Goal: Task Accomplishment & Management: Manage account settings

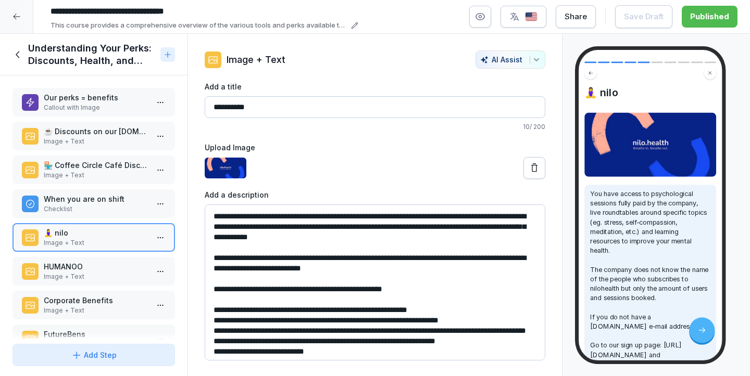
click at [16, 18] on icon at bounding box center [16, 16] width 8 height 8
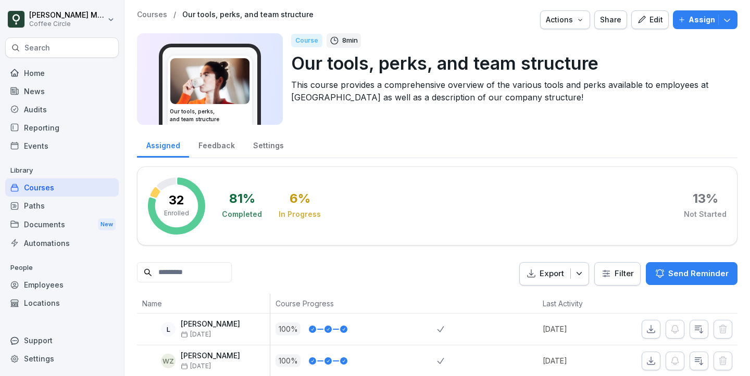
click at [50, 279] on div "Employees" at bounding box center [61, 285] width 113 height 18
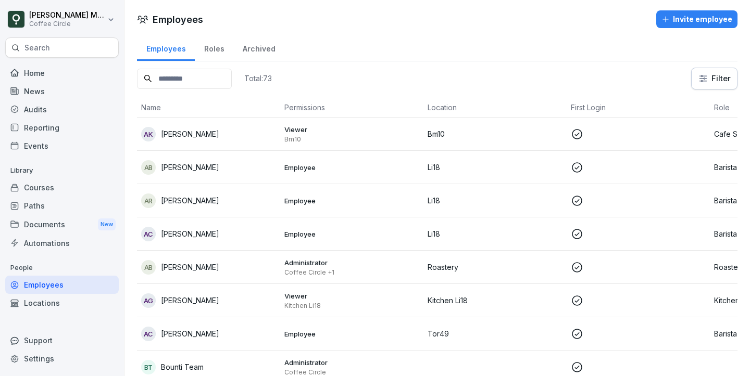
click at [198, 79] on input at bounding box center [184, 79] width 95 height 20
type input "****"
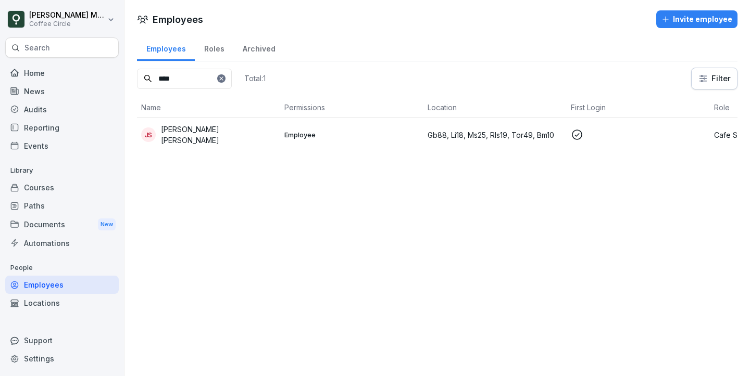
click at [235, 135] on p "Juan Cruz Vinet Serantes" at bounding box center [218, 135] width 115 height 22
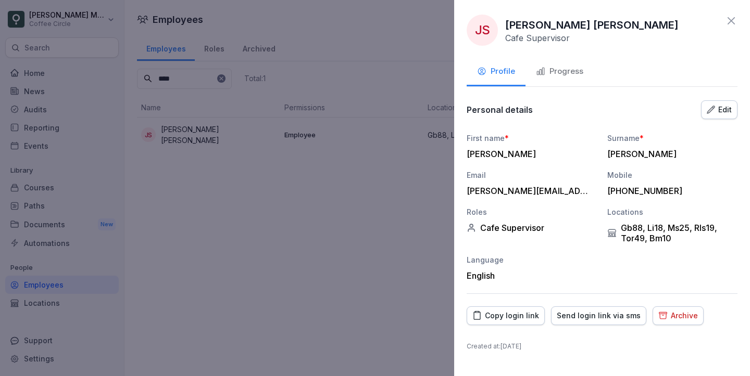
click at [491, 317] on div "Copy login link" at bounding box center [505, 315] width 67 height 11
click at [714, 109] on icon "button" at bounding box center [710, 110] width 8 height 8
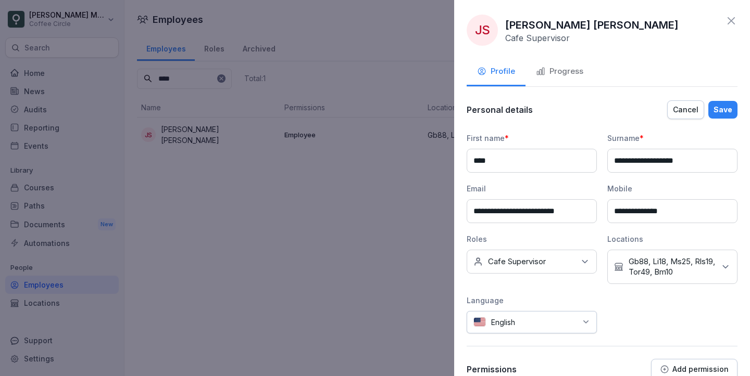
scroll to position [75, 0]
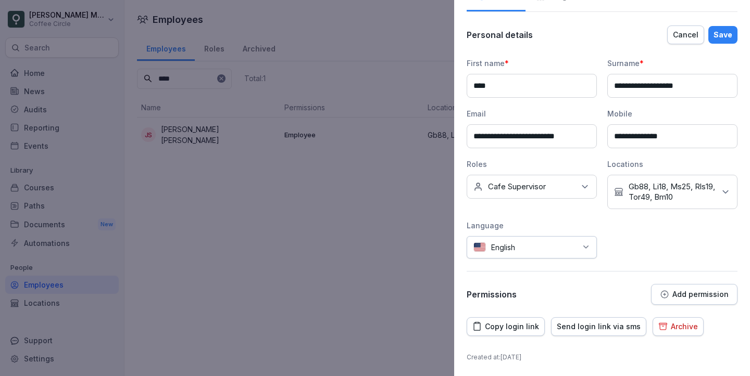
click at [666, 283] on div "**********" at bounding box center [601, 164] width 271 height 281
click at [673, 293] on p "Add permission" at bounding box center [700, 294] width 56 height 8
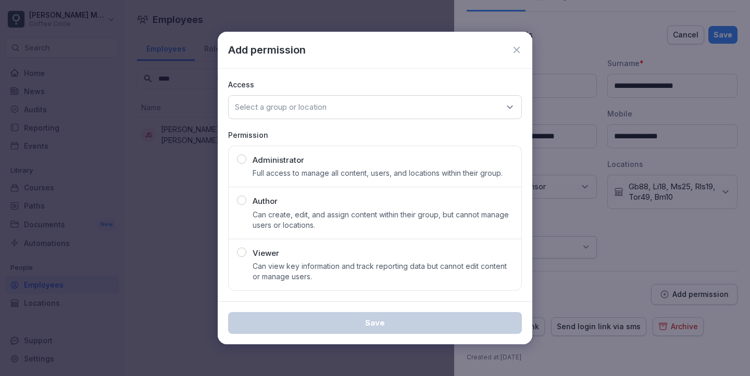
click at [302, 260] on div "Viewer Can view key information and track reporting data but cannot edit conten…" at bounding box center [382, 265] width 260 height 35
click at [316, 119] on div "Select a group or location" at bounding box center [375, 107] width 294 height 24
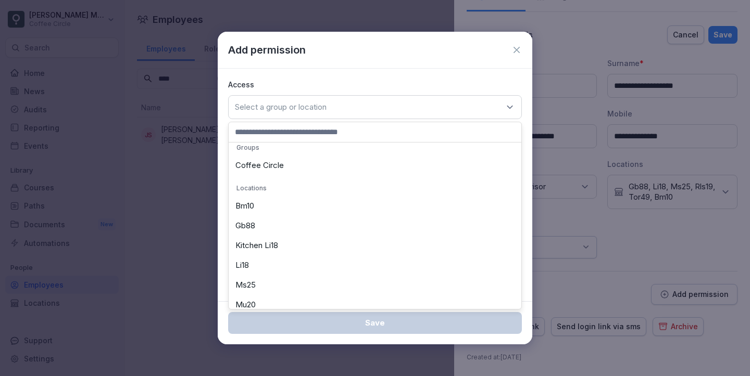
scroll to position [8, 0]
click at [336, 212] on div "Bm10" at bounding box center [374, 205] width 287 height 20
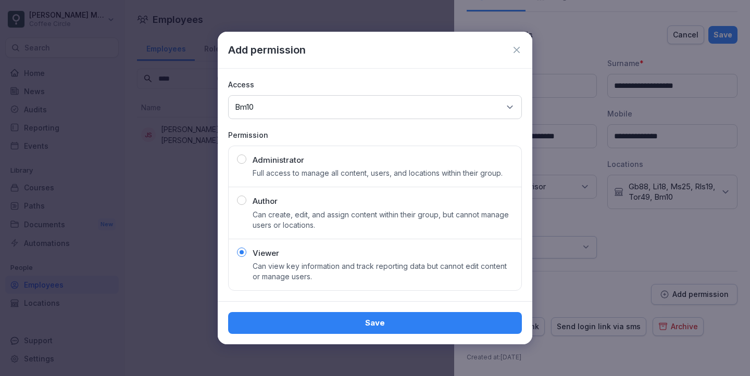
click at [306, 109] on div "Select a group or location Bm10" at bounding box center [375, 107] width 294 height 24
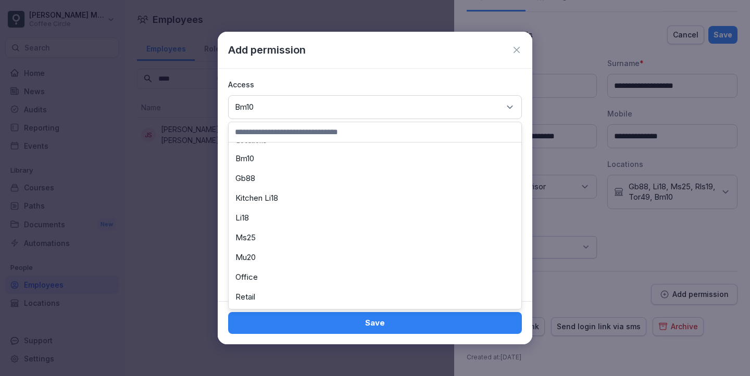
scroll to position [0, 0]
click at [295, 174] on div "Coffee Circle" at bounding box center [374, 172] width 287 height 20
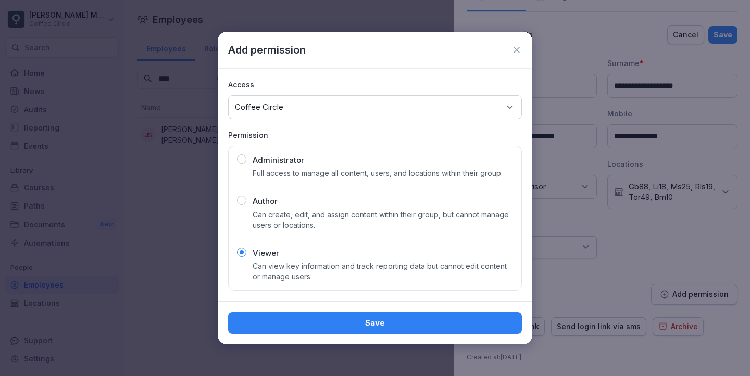
click at [407, 321] on div "Save" at bounding box center [374, 323] width 277 height 11
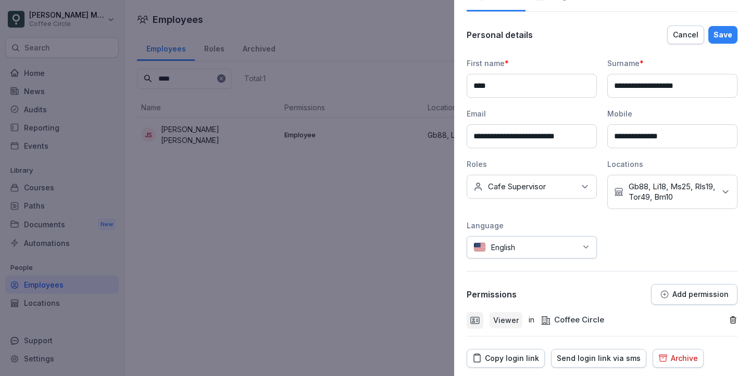
scroll to position [107, 0]
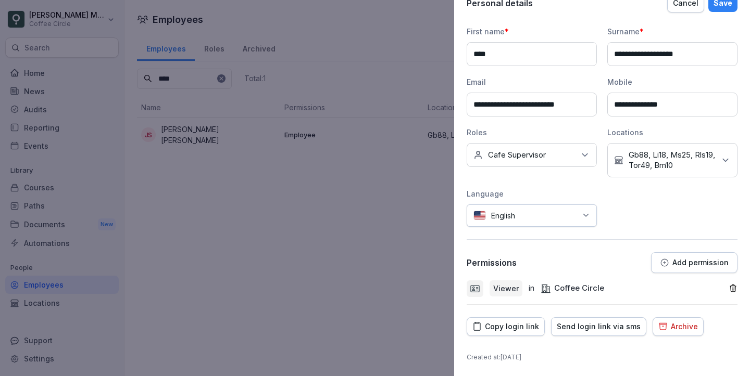
click at [728, 11] on button "Save" at bounding box center [722, 3] width 29 height 18
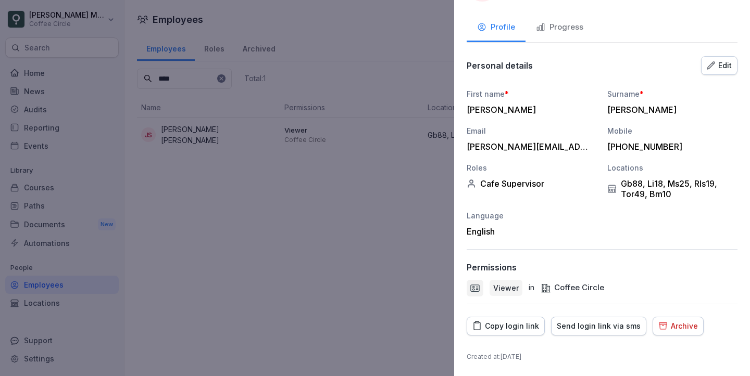
scroll to position [44, 0]
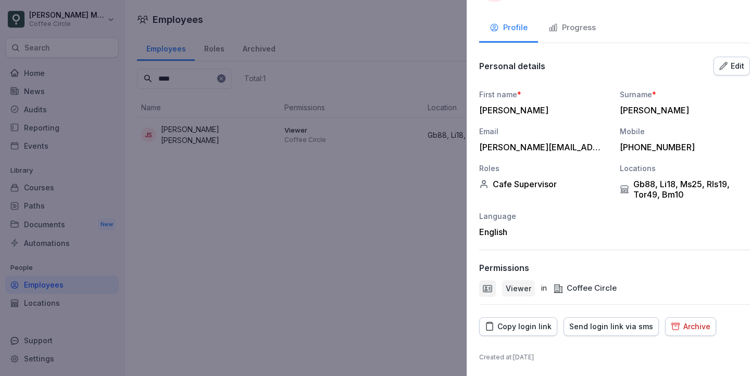
click at [134, 112] on div at bounding box center [375, 188] width 750 height 376
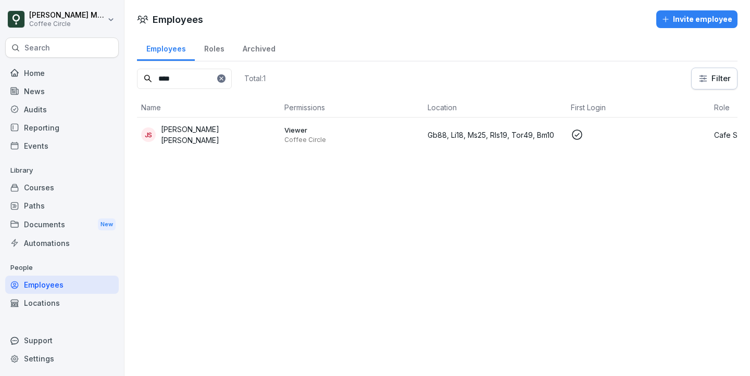
click at [449, 139] on p "Gb88, Li18, Ms25, Rls19, Tor49, Bm10" at bounding box center [494, 135] width 135 height 11
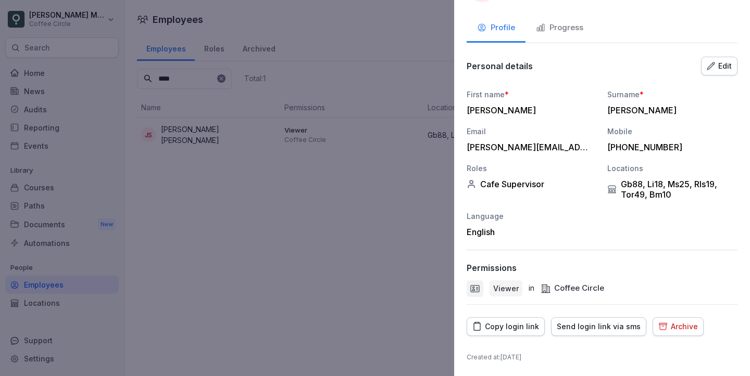
click at [491, 284] on div "Viewer" at bounding box center [505, 289] width 33 height 16
click at [715, 65] on div "Edit" at bounding box center [718, 65] width 25 height 11
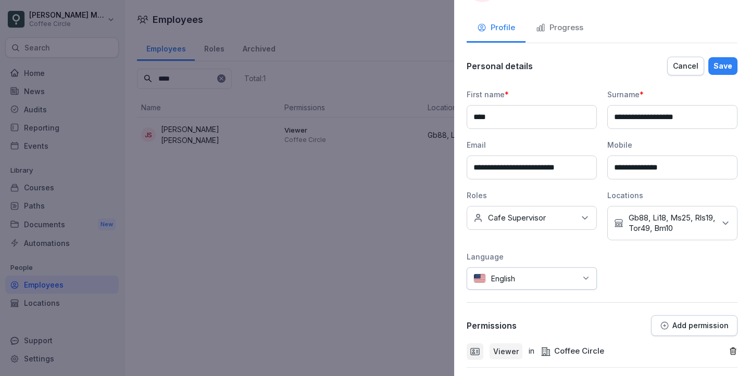
scroll to position [107, 0]
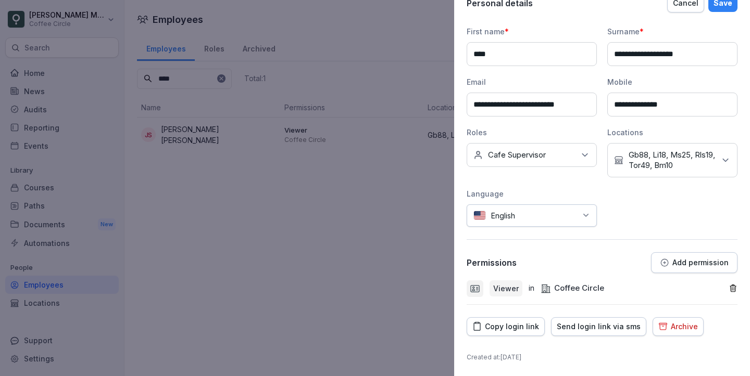
click at [682, 266] on p "Add permission" at bounding box center [700, 263] width 56 height 8
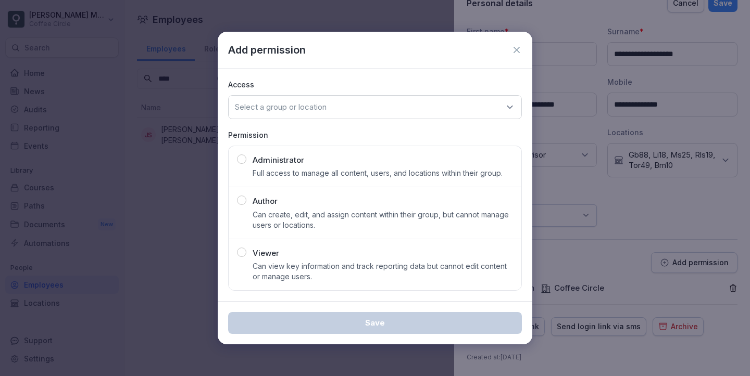
click at [312, 261] on p "Can view key information and track reporting data but cannot edit content or ma…" at bounding box center [382, 271] width 260 height 21
click at [282, 103] on p "Select a group or location" at bounding box center [281, 107] width 92 height 10
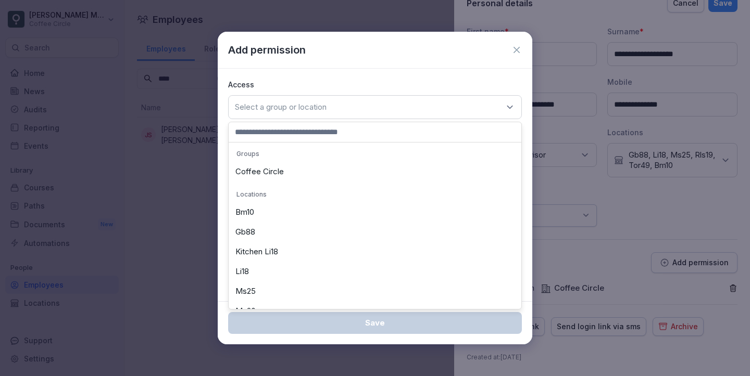
click at [279, 212] on div "Bm10" at bounding box center [374, 213] width 287 height 20
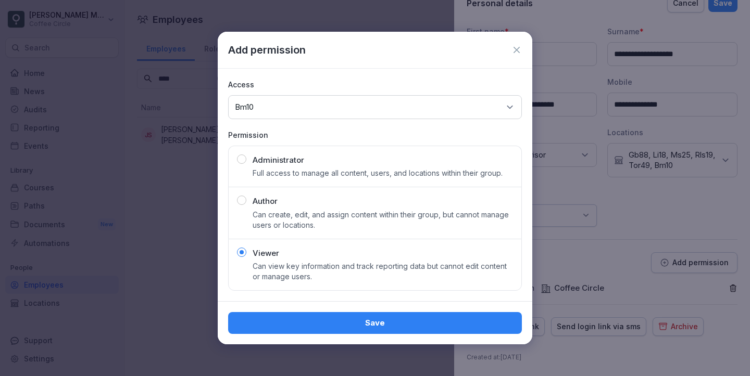
click at [350, 324] on div "Save" at bounding box center [374, 323] width 277 height 11
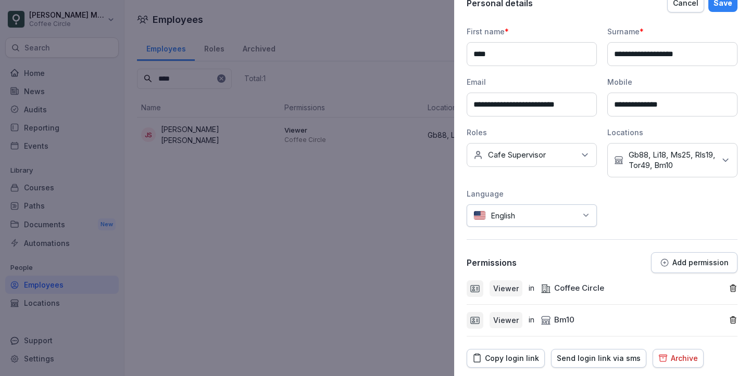
scroll to position [138, 0]
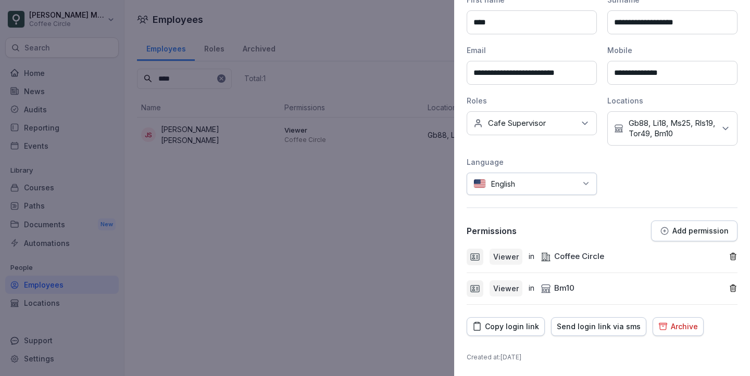
click at [720, 234] on p "Add permission" at bounding box center [700, 231] width 56 height 8
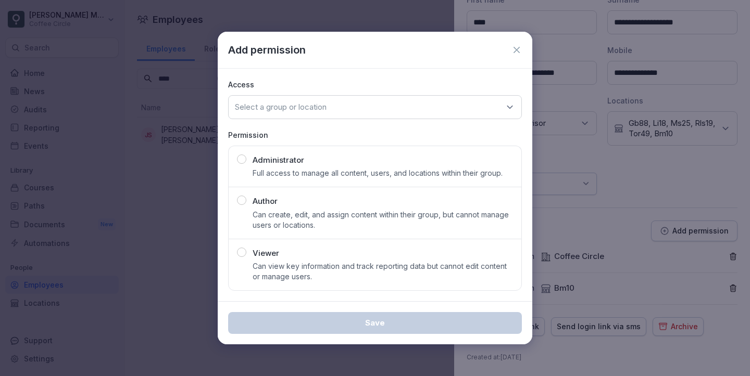
click at [315, 263] on p "Can view key information and track reporting data but cannot edit content or ma…" at bounding box center [382, 271] width 260 height 21
click at [302, 109] on p "Select a group or location" at bounding box center [281, 107] width 92 height 10
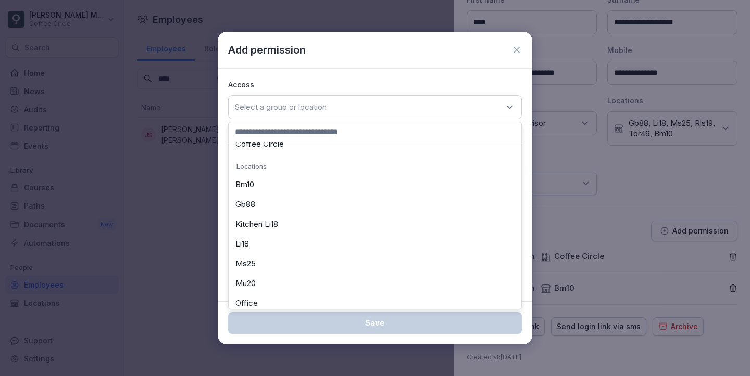
scroll to position [32, 0]
click at [289, 242] on div "Li18" at bounding box center [374, 240] width 287 height 20
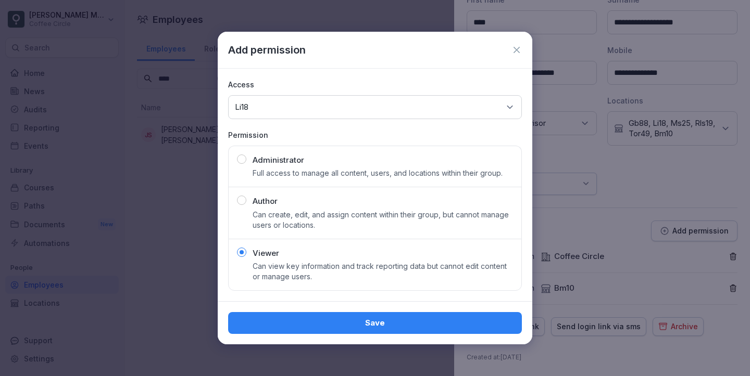
click at [342, 321] on div "Save" at bounding box center [374, 323] width 277 height 11
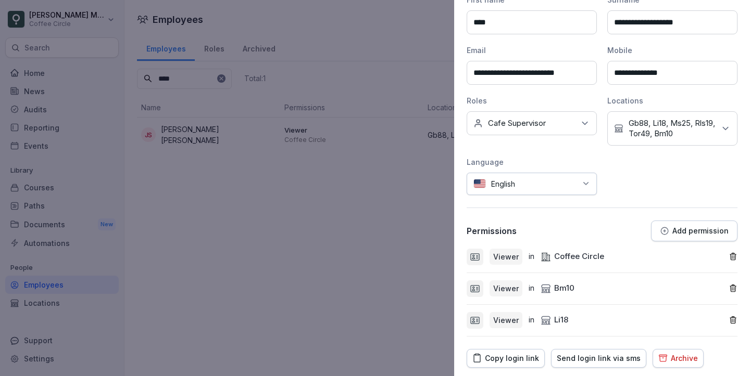
click at [697, 228] on p "Add permission" at bounding box center [700, 231] width 56 height 8
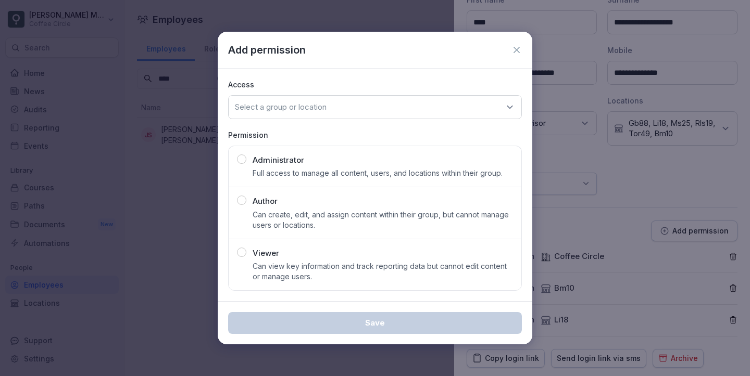
click at [410, 253] on div "Viewer Can view key information and track reporting data but cannot edit conten…" at bounding box center [382, 265] width 260 height 35
click at [332, 100] on div "Select a group or location" at bounding box center [375, 107] width 294 height 24
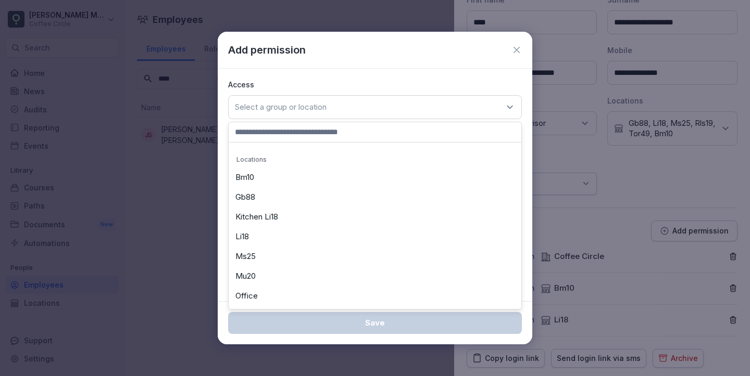
scroll to position [41, 0]
click at [344, 229] on div "Li18" at bounding box center [374, 231] width 287 height 20
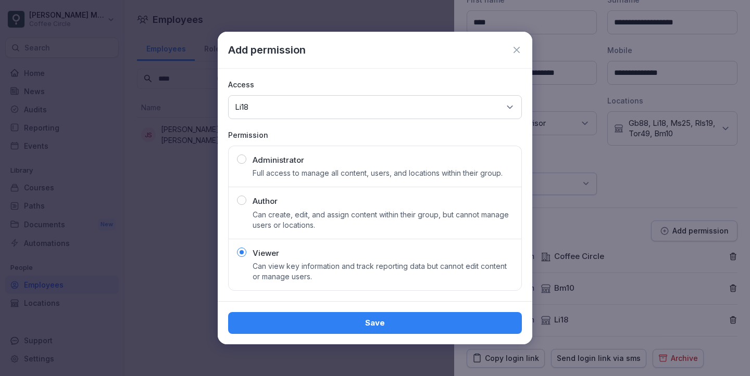
click at [377, 327] on div "Save" at bounding box center [374, 323] width 277 height 11
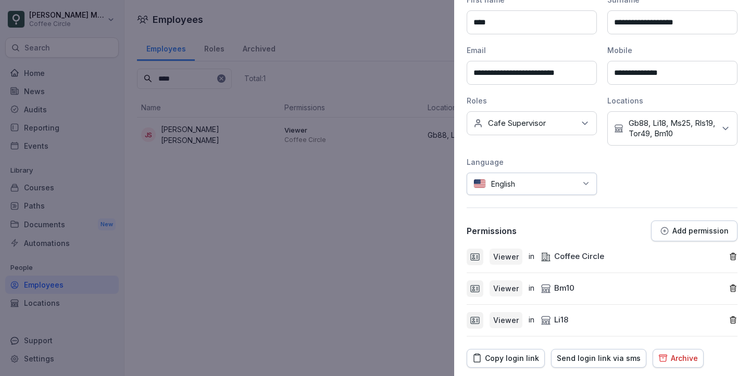
scroll to position [170, 0]
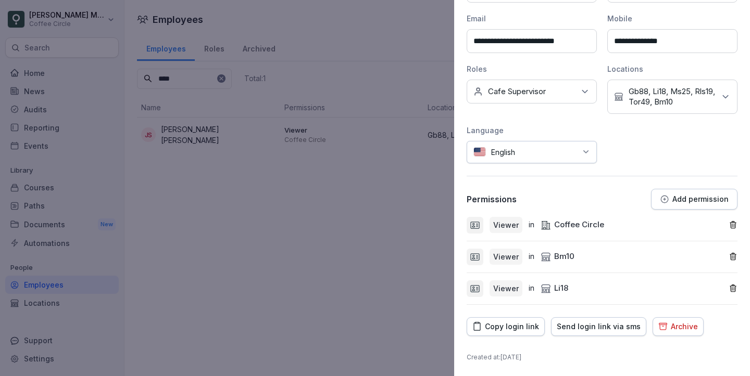
click at [687, 191] on button "Add permission" at bounding box center [694, 199] width 86 height 21
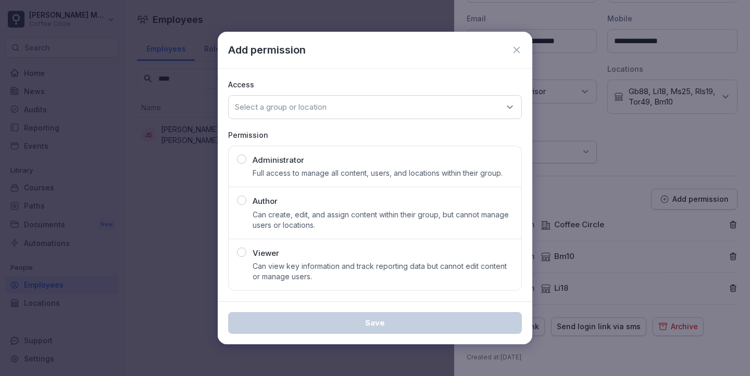
click at [301, 255] on div "Viewer Can view key information and track reporting data but cannot edit conten…" at bounding box center [382, 265] width 260 height 35
click at [296, 108] on p "Select a group or location" at bounding box center [281, 107] width 92 height 10
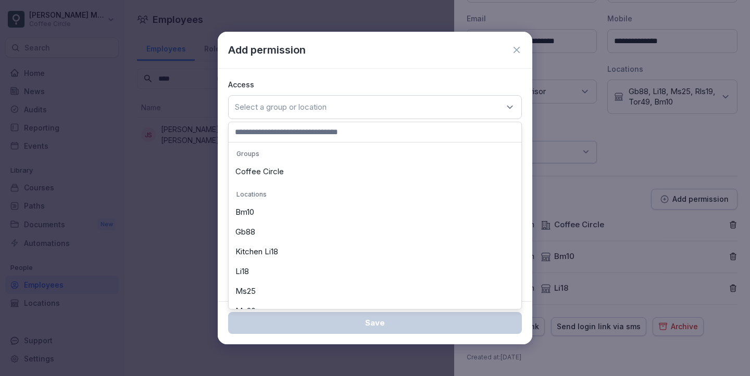
scroll to position [47, 0]
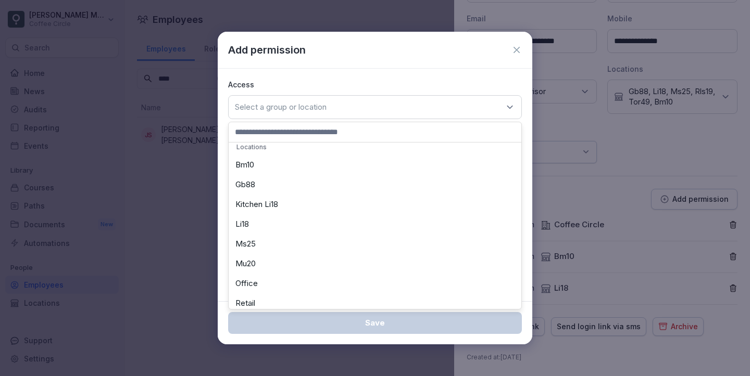
click at [314, 261] on div "Mu20" at bounding box center [374, 264] width 287 height 20
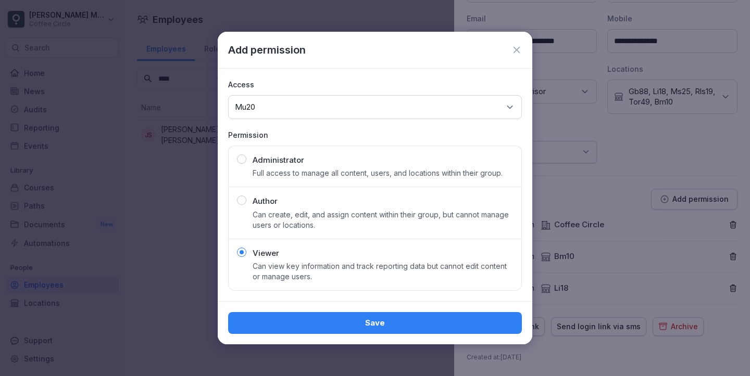
click at [362, 322] on div "Save" at bounding box center [374, 323] width 277 height 11
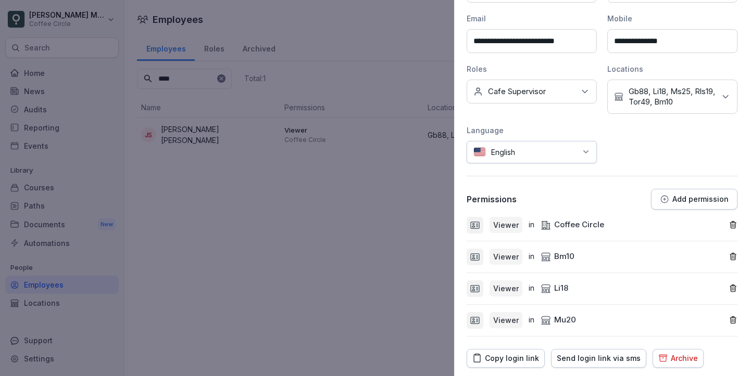
click at [683, 187] on div "**********" at bounding box center [601, 133] width 271 height 408
click at [708, 192] on button "Add permission" at bounding box center [694, 199] width 86 height 21
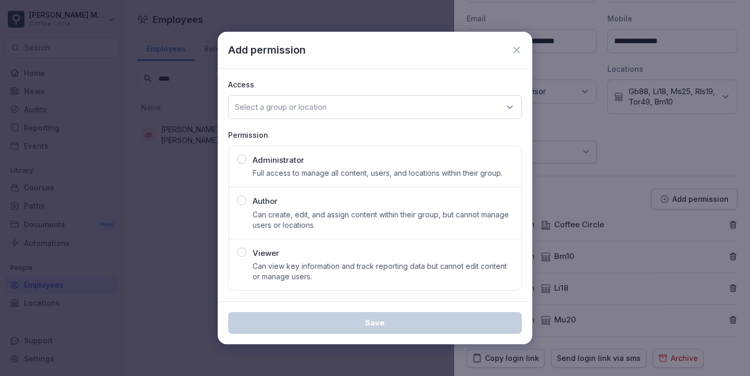
click at [273, 111] on p "Select a group or location" at bounding box center [281, 107] width 92 height 10
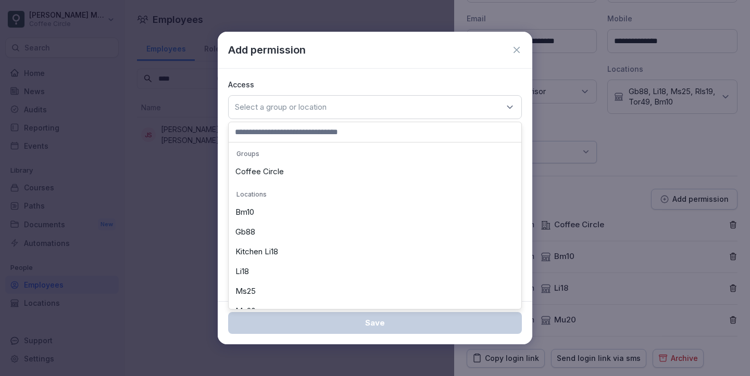
click at [273, 111] on p "Select a group or location" at bounding box center [281, 107] width 92 height 10
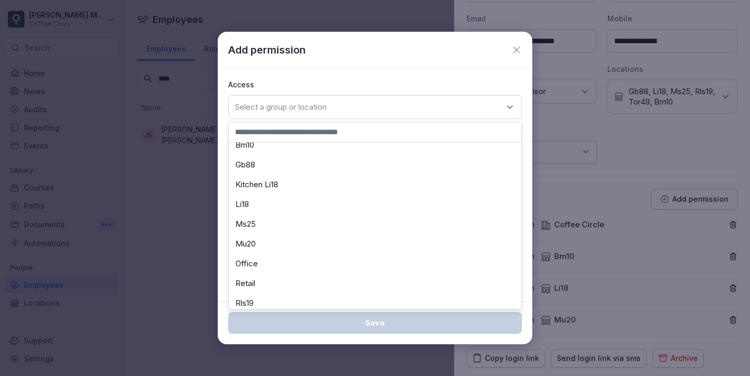
scroll to position [72, 0]
click at [287, 182] on div "Kitchen Li18" at bounding box center [374, 180] width 287 height 20
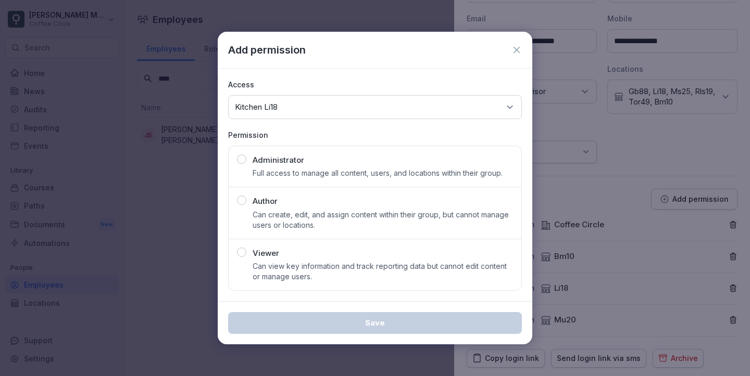
click at [342, 253] on div "Viewer Can view key information and track reporting data but cannot edit conten…" at bounding box center [382, 265] width 260 height 35
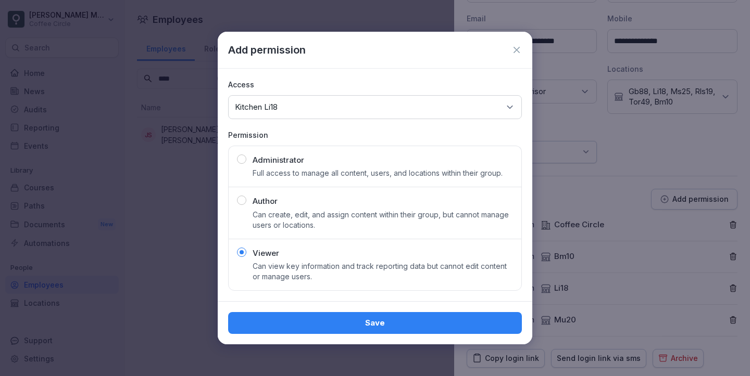
click at [365, 318] on div "Save" at bounding box center [374, 323] width 277 height 11
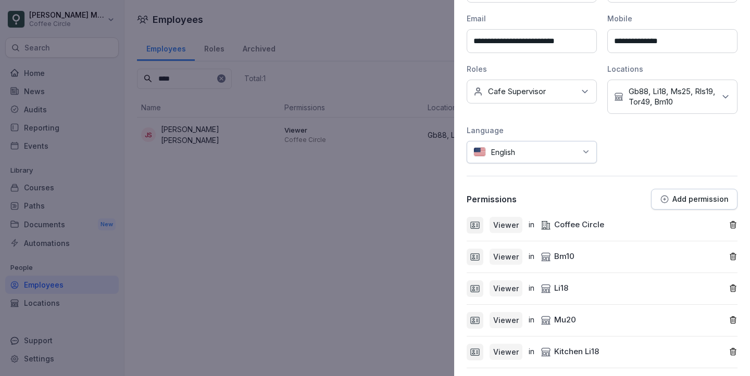
scroll to position [234, 0]
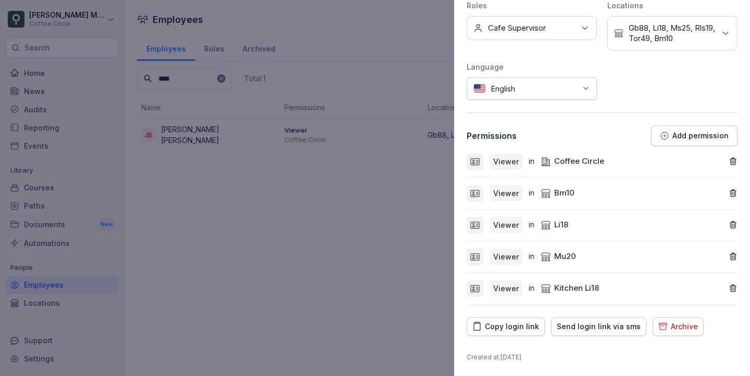
click at [696, 132] on p "Add permission" at bounding box center [700, 136] width 56 height 8
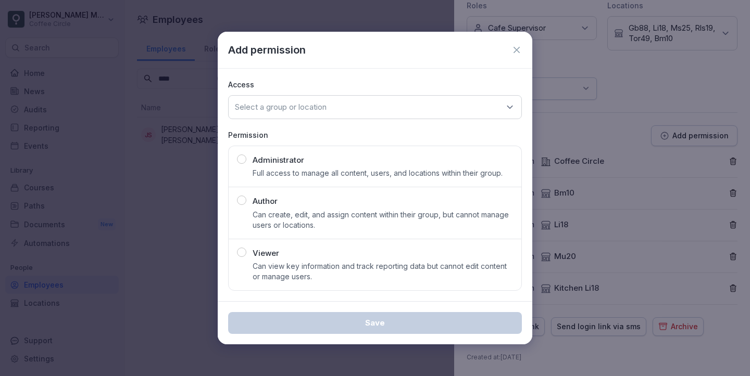
click at [268, 259] on p "Viewer" at bounding box center [265, 254] width 27 height 12
click at [287, 108] on p "Select a group or location" at bounding box center [281, 107] width 92 height 10
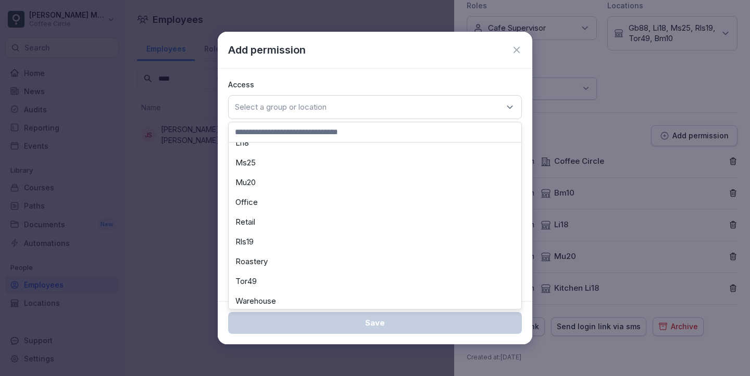
scroll to position [137, 0]
click at [299, 273] on div "Tor49" at bounding box center [374, 273] width 287 height 20
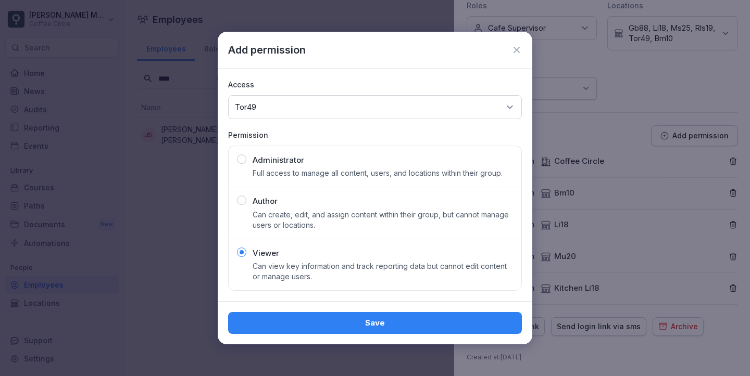
click at [374, 322] on div "Save" at bounding box center [374, 323] width 277 height 11
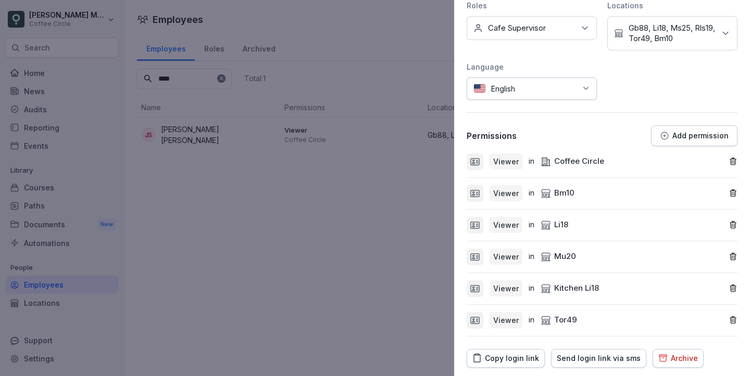
click at [716, 140] on p "Add permission" at bounding box center [700, 136] width 56 height 8
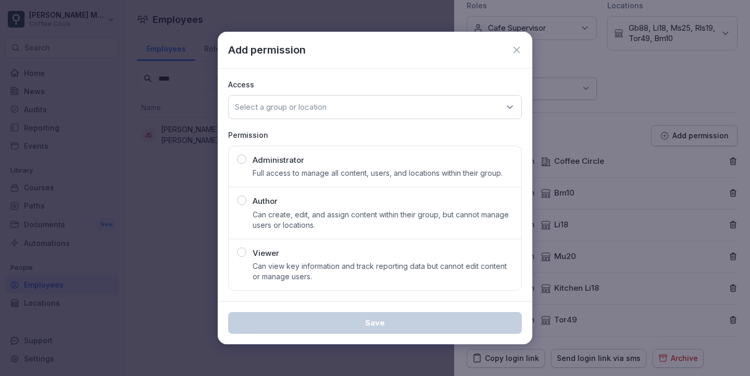
click at [327, 260] on div "Viewer Can view key information and track reporting data but cannot edit conten…" at bounding box center [382, 265] width 260 height 35
click at [390, 113] on div "Select a group or location" at bounding box center [375, 107] width 294 height 24
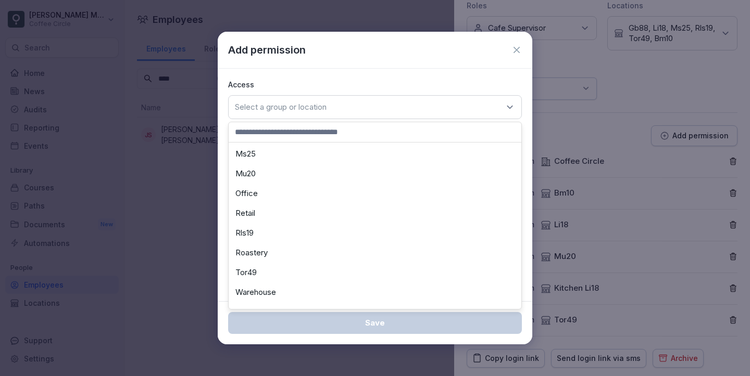
click at [398, 223] on div "Rls19" at bounding box center [374, 233] width 287 height 20
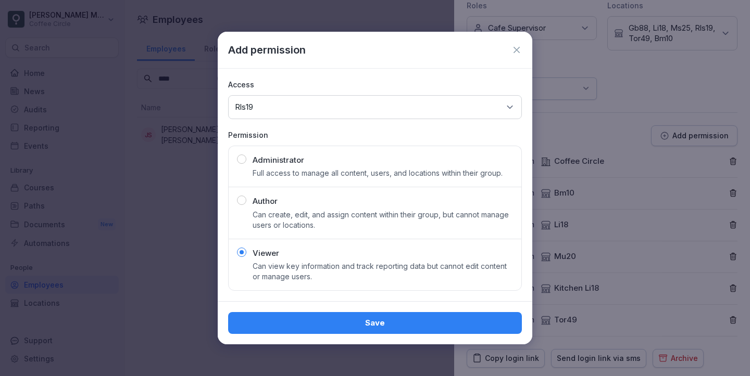
click at [463, 325] on div "Save" at bounding box center [374, 323] width 277 height 11
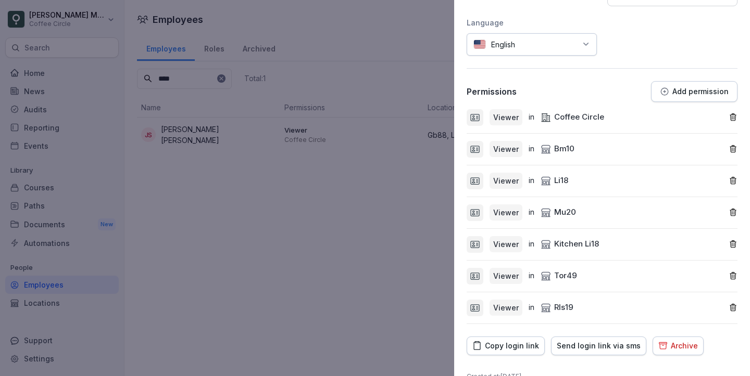
scroll to position [276, 0]
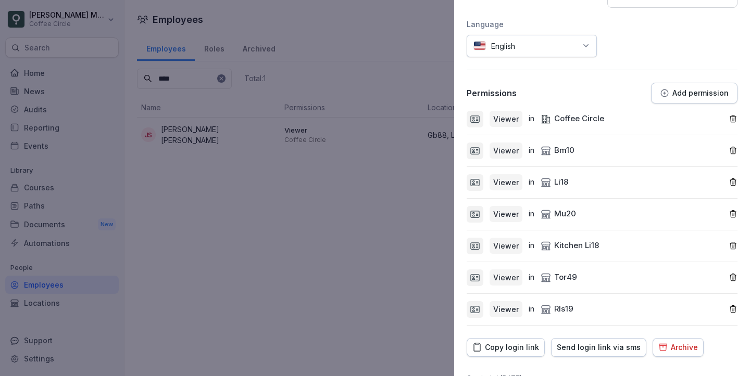
click at [734, 117] on icon "button" at bounding box center [732, 119] width 9 height 9
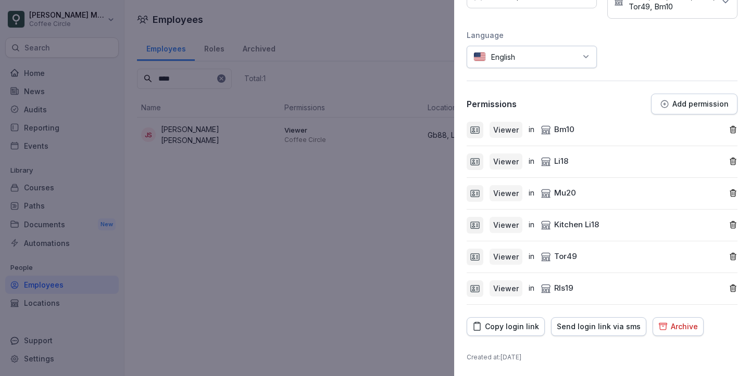
scroll to position [0, 0]
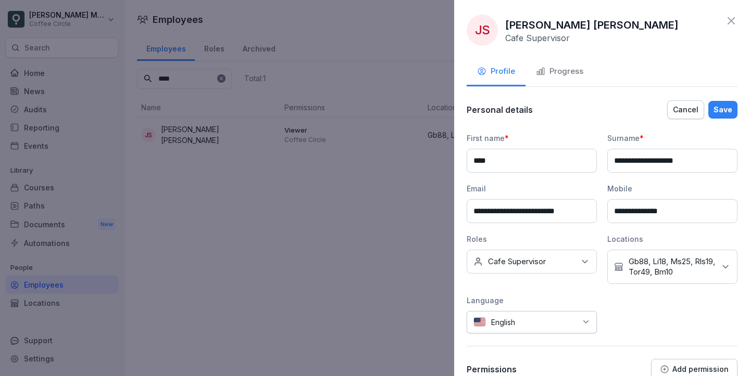
click at [724, 102] on button "Save" at bounding box center [722, 110] width 29 height 18
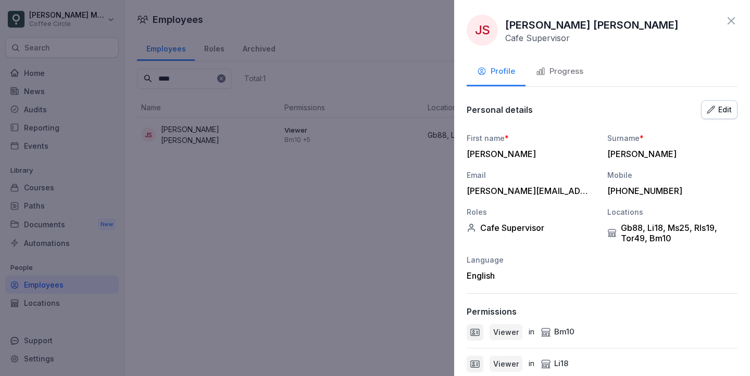
scroll to position [203, 0]
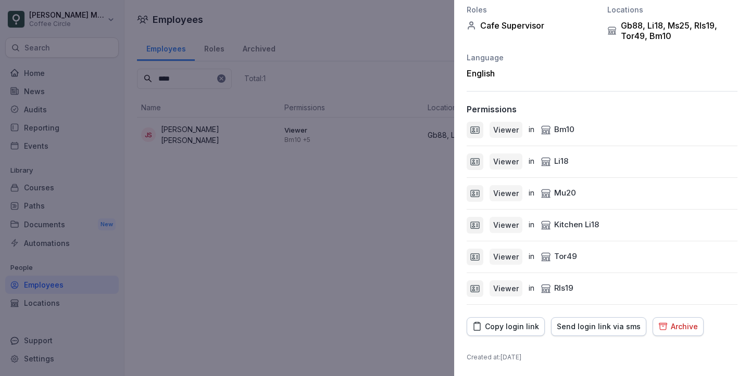
click at [322, 216] on div at bounding box center [375, 188] width 750 height 376
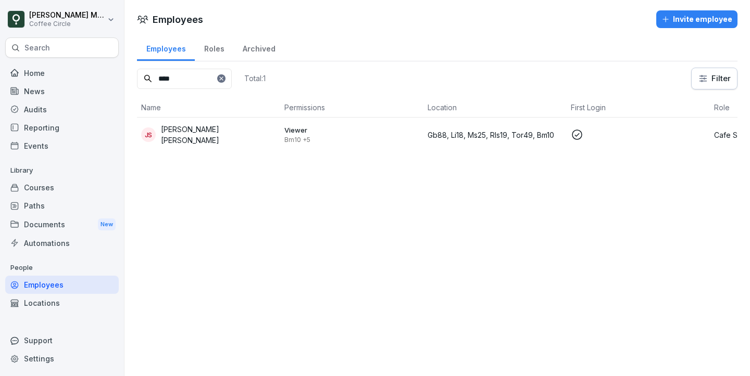
click at [364, 138] on p "Bm10 +5" at bounding box center [351, 140] width 135 height 8
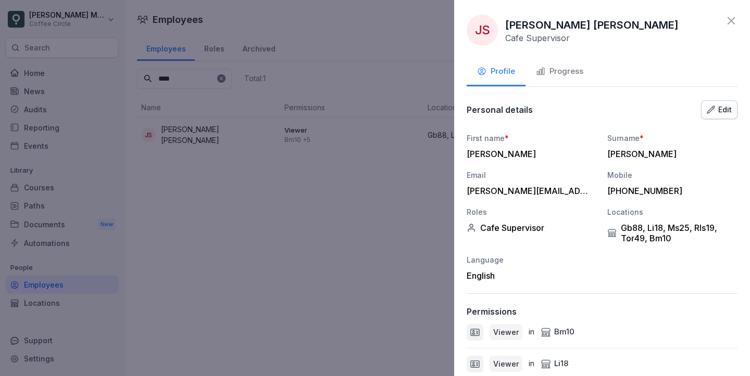
click at [715, 95] on div "JS Juan Cruz Vinet Serantes Cafe Supervisor Profile Progress Personal details E…" at bounding box center [602, 188] width 296 height 376
click at [723, 106] on div "Edit" at bounding box center [718, 109] width 25 height 11
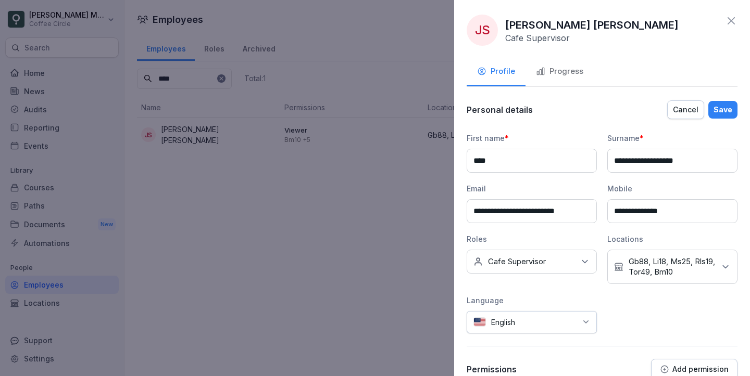
click at [716, 284] on div "No Location Gb88, Li18, Ms25, Rls19, Tor49, Bm10" at bounding box center [672, 267] width 130 height 34
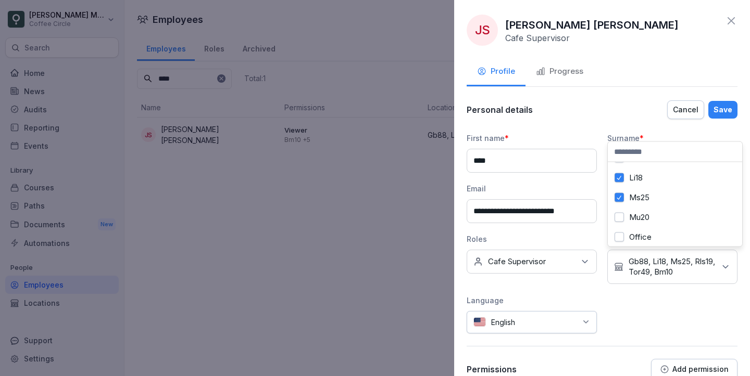
scroll to position [57, 0]
click at [660, 203] on div "Ms25" at bounding box center [674, 197] width 129 height 20
click at [653, 218] on div "Mu20" at bounding box center [674, 217] width 129 height 20
click at [723, 109] on div "Save" at bounding box center [722, 109] width 19 height 11
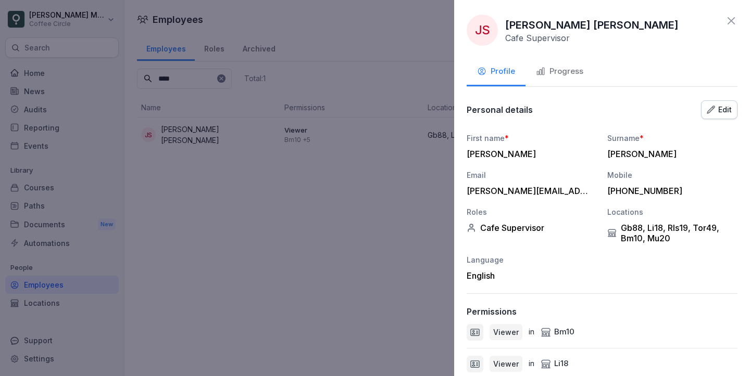
scroll to position [203, 0]
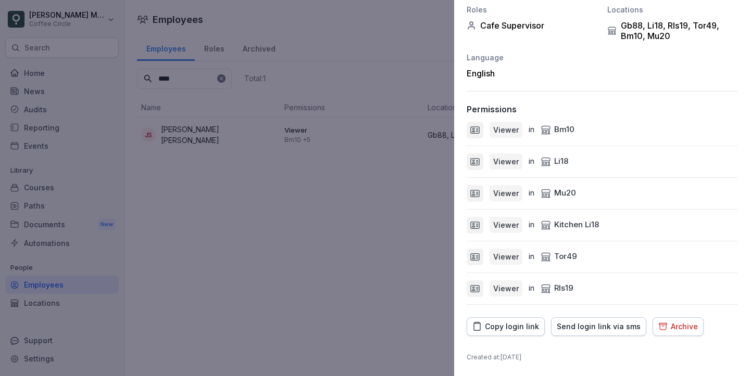
click at [577, 135] on div "Viewer in Bm10" at bounding box center [601, 130] width 271 height 17
click at [579, 158] on div "Viewer in Li18" at bounding box center [601, 162] width 271 height 17
click at [584, 187] on div "Viewer in Mu20" at bounding box center [601, 193] width 271 height 17
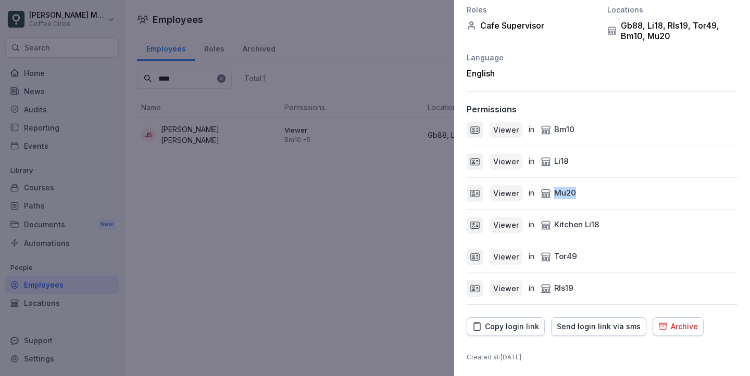
click at [584, 187] on div "Viewer in Mu20" at bounding box center [601, 193] width 271 height 17
click at [604, 231] on div "Viewer in Kitchen Li18" at bounding box center [601, 225] width 271 height 17
click at [597, 264] on div "Viewer in Tor49" at bounding box center [601, 257] width 271 height 17
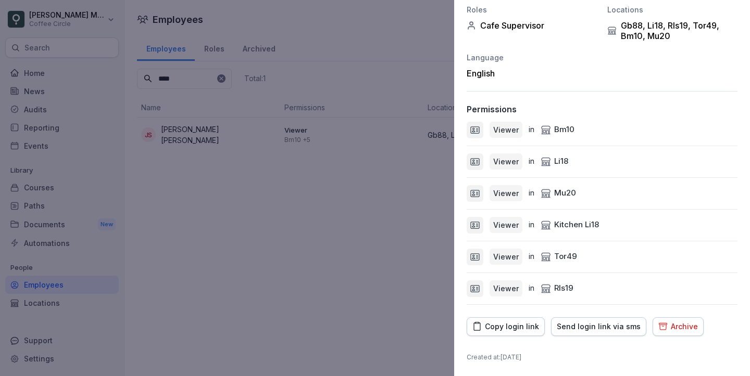
click at [591, 287] on div "Viewer in Rls19" at bounding box center [601, 289] width 271 height 17
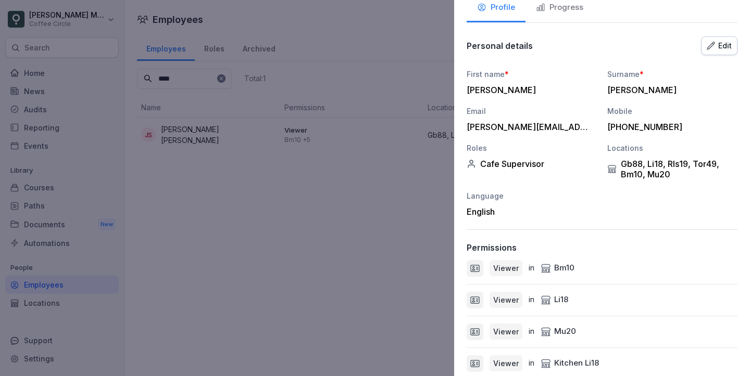
scroll to position [0, 0]
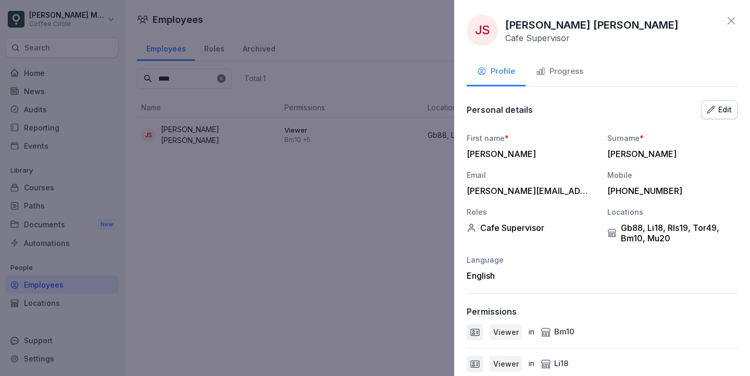
click at [565, 82] on button "Progress" at bounding box center [559, 72] width 68 height 28
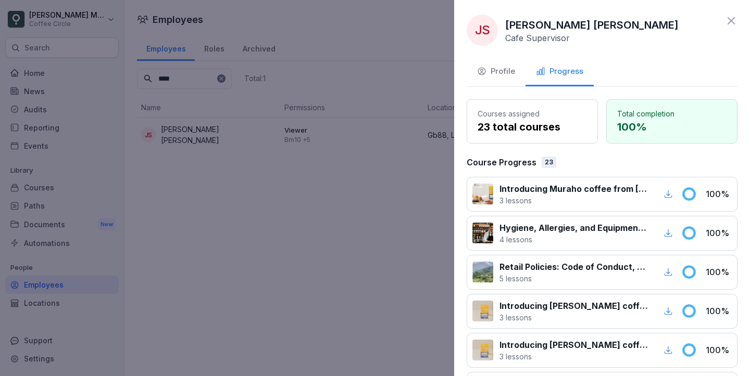
click at [515, 78] on button "Profile" at bounding box center [495, 72] width 59 height 28
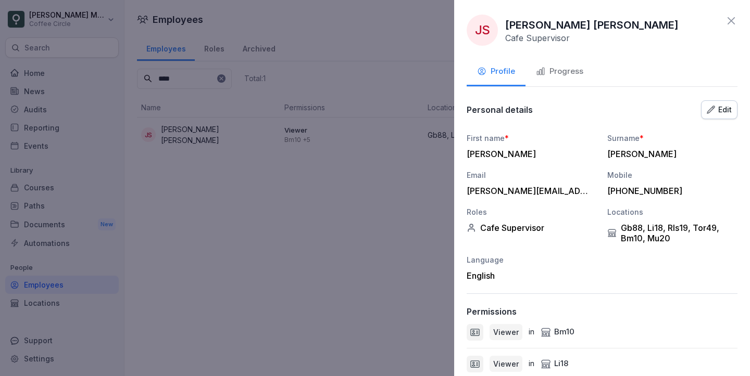
click at [730, 20] on icon at bounding box center [730, 20] width 7 height 7
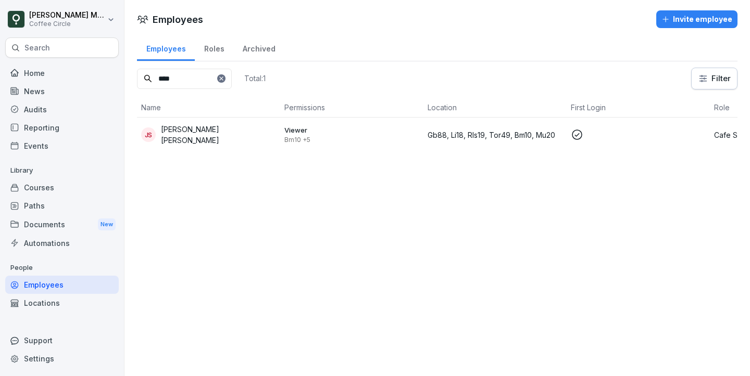
click at [158, 95] on div "**** Total: 1 Filter Name Permissions Location First Login Role JS Juan Cruz Vi…" at bounding box center [437, 110] width 600 height 84
click at [212, 83] on input "****" at bounding box center [184, 79] width 95 height 20
click at [232, 83] on input "****" at bounding box center [184, 79] width 95 height 20
click at [225, 75] on div at bounding box center [221, 78] width 8 height 8
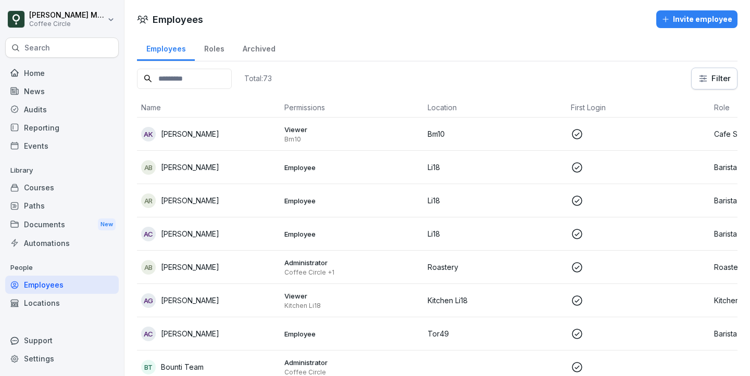
click at [59, 79] on div "Home" at bounding box center [61, 73] width 113 height 18
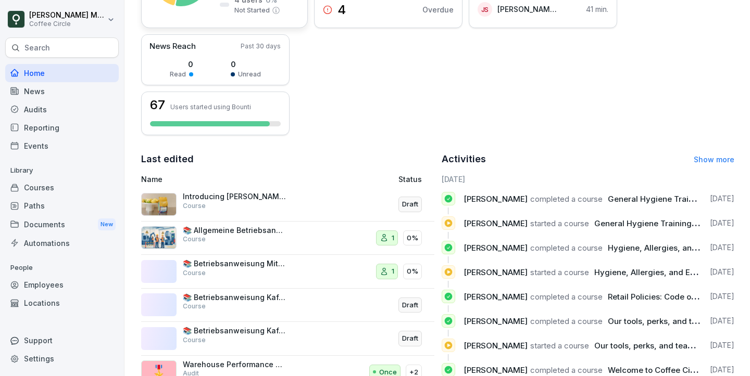
scroll to position [259, 0]
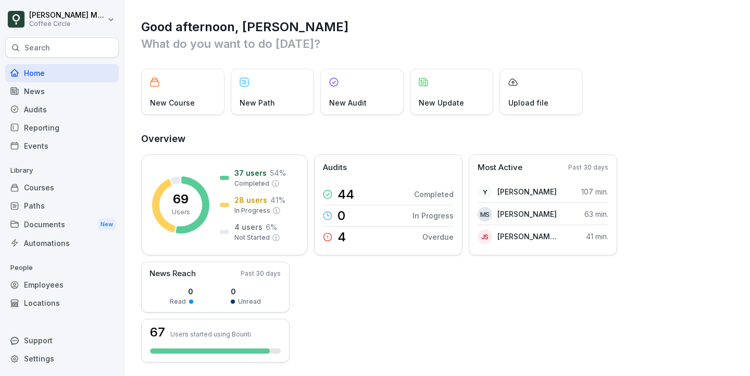
click at [41, 124] on div "Reporting" at bounding box center [61, 128] width 113 height 18
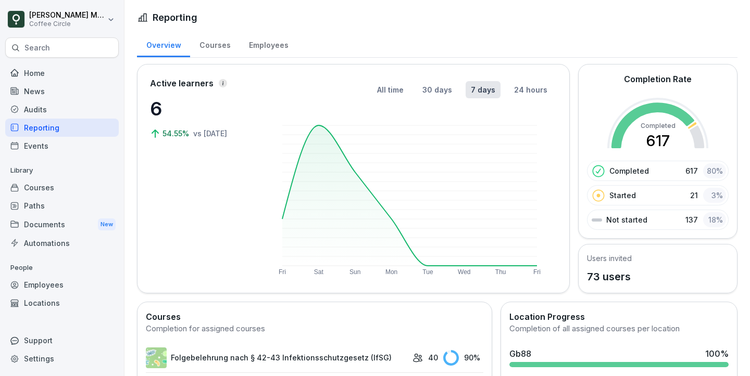
click at [260, 45] on div "Employees" at bounding box center [268, 44] width 58 height 27
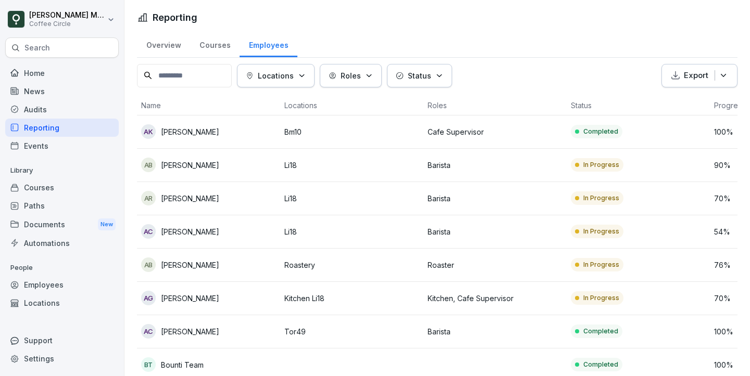
click at [211, 48] on div "Courses" at bounding box center [214, 44] width 49 height 27
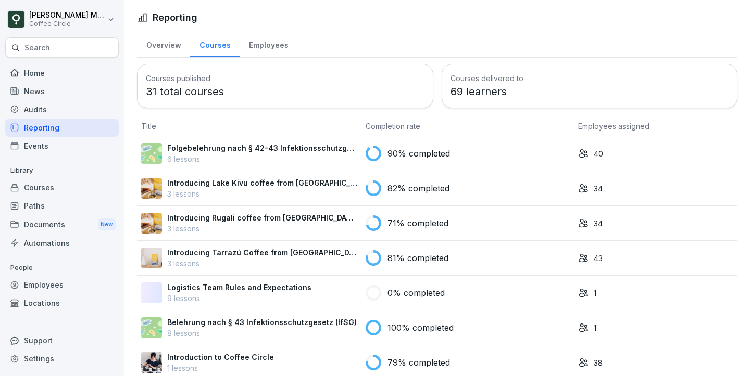
click at [167, 41] on div "Overview" at bounding box center [163, 44] width 53 height 27
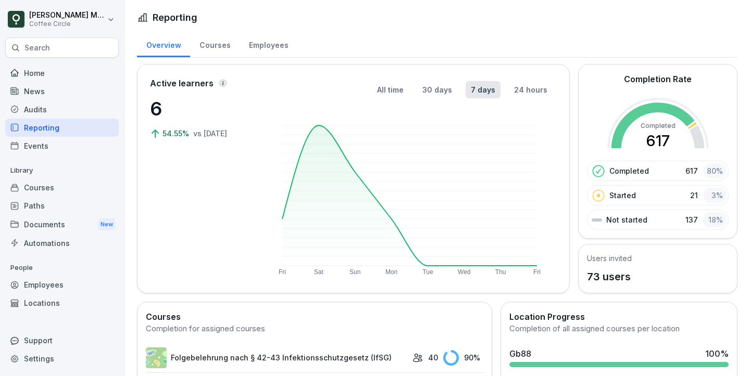
click at [213, 44] on div "Courses" at bounding box center [214, 44] width 49 height 27
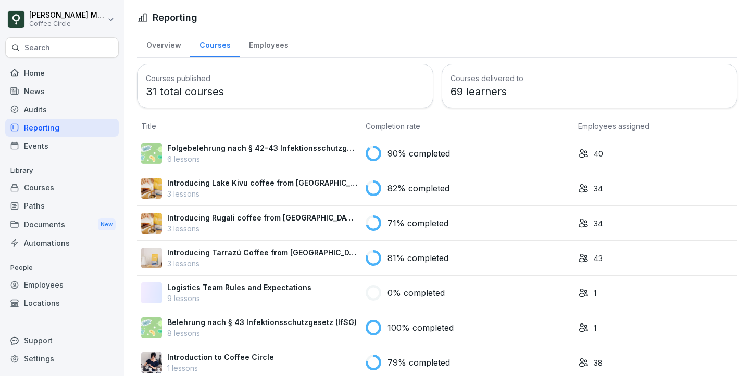
click at [166, 44] on div "Overview" at bounding box center [163, 44] width 53 height 27
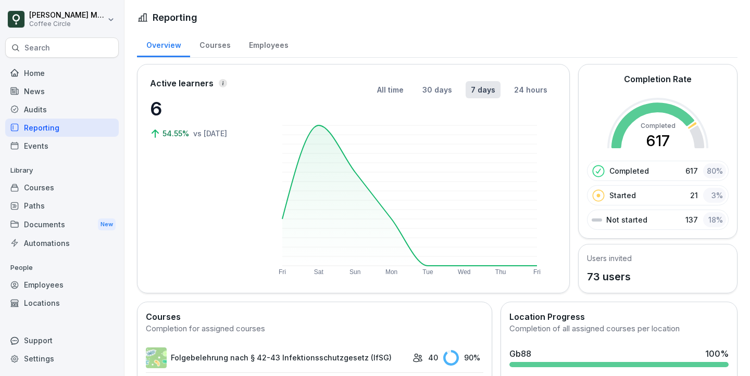
click at [29, 199] on div "Paths" at bounding box center [61, 206] width 113 height 18
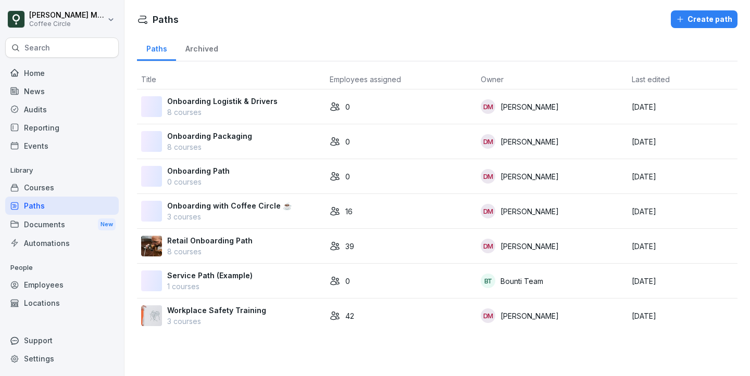
click at [218, 249] on p "8 courses" at bounding box center [209, 251] width 85 height 11
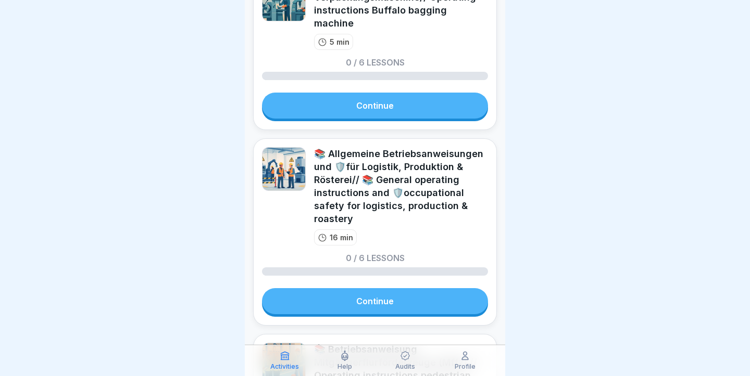
scroll to position [61, 0]
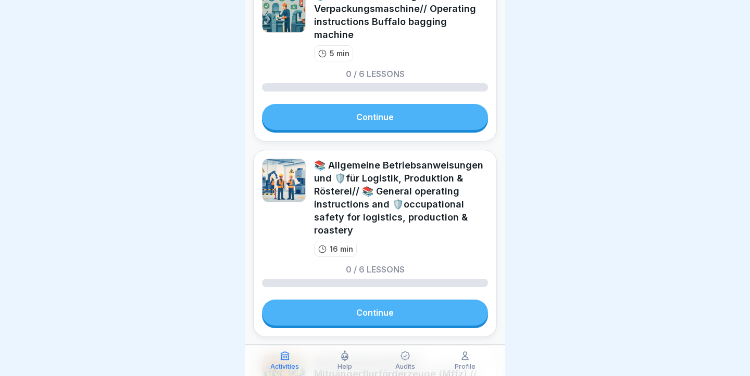
click at [414, 184] on div "📚 Allgemeine Betriebsanweisungen und 🛡️für Logistik, Produktion & Rösterei// 📚 …" at bounding box center [401, 198] width 174 height 78
click at [413, 184] on div "📚 Allgemeine Betriebsanweisungen und 🛡️für Logistik, Produktion & Rösterei// 📚 …" at bounding box center [401, 198] width 174 height 78
drag, startPoint x: 315, startPoint y: 148, endPoint x: 436, endPoint y: 260, distance: 164.7
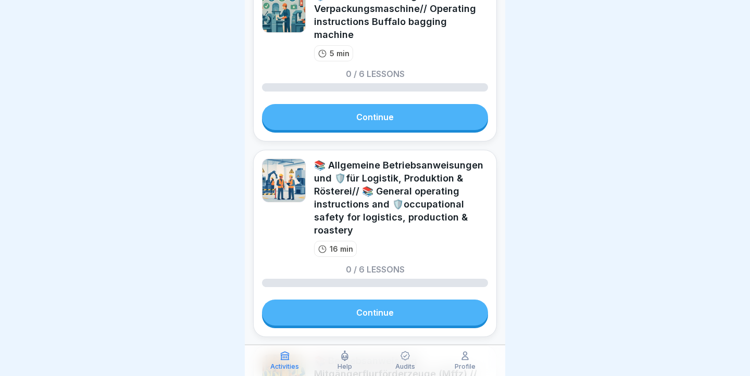
click at [436, 261] on div "📚 Allgemeine Betriebsanweisungen und 🛡️für Logistik, Produktion & Rösterei// 📚 …" at bounding box center [375, 243] width 244 height 187
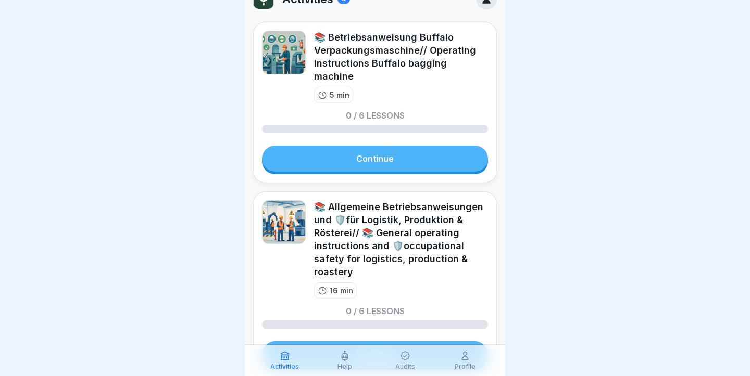
scroll to position [0, 0]
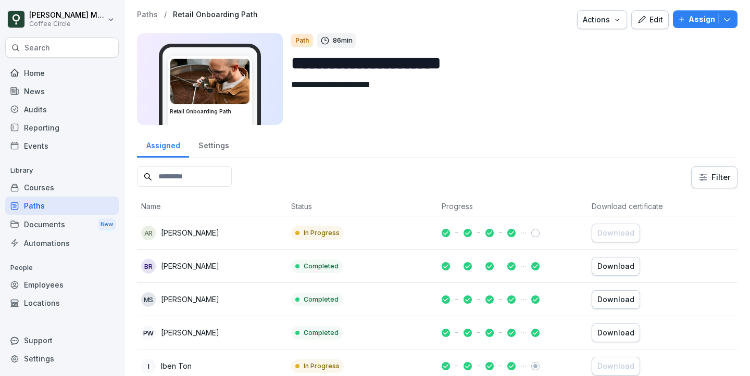
click at [604, 19] on div "Actions" at bounding box center [602, 19] width 39 height 11
click at [719, 18] on div "Assign" at bounding box center [705, 19] width 54 height 11
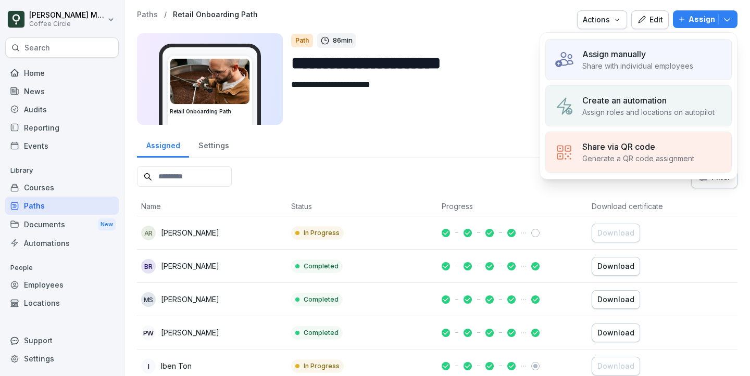
click at [719, 18] on div "Assign" at bounding box center [705, 19] width 54 height 11
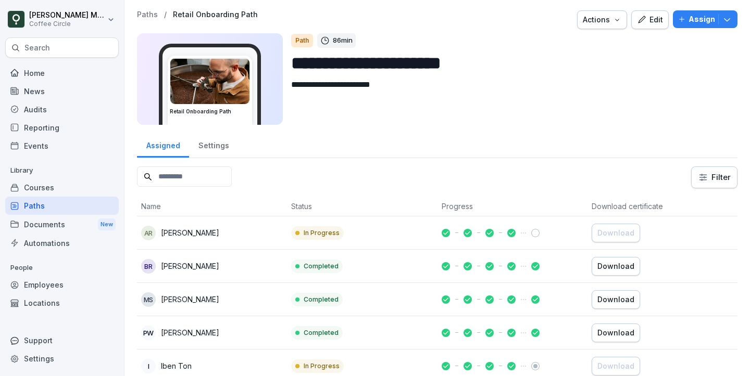
click at [652, 25] on div "Edit" at bounding box center [650, 19] width 26 height 11
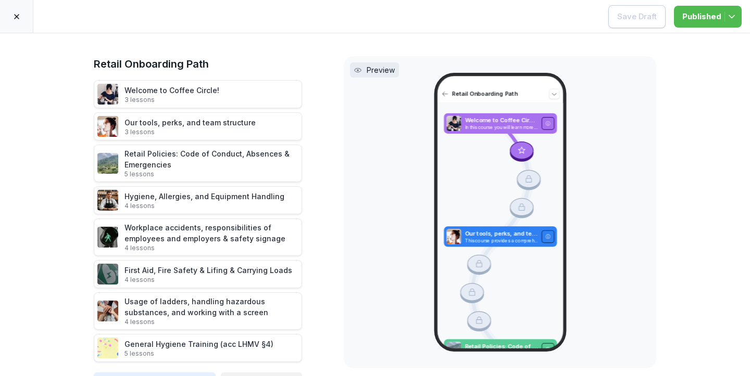
click at [22, 19] on div at bounding box center [16, 16] width 33 height 33
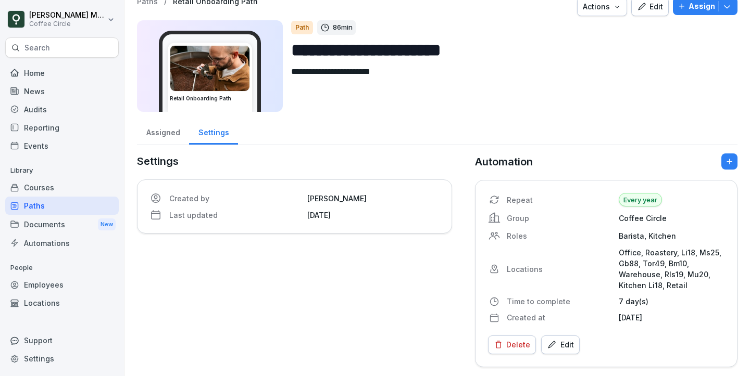
scroll to position [15, 0]
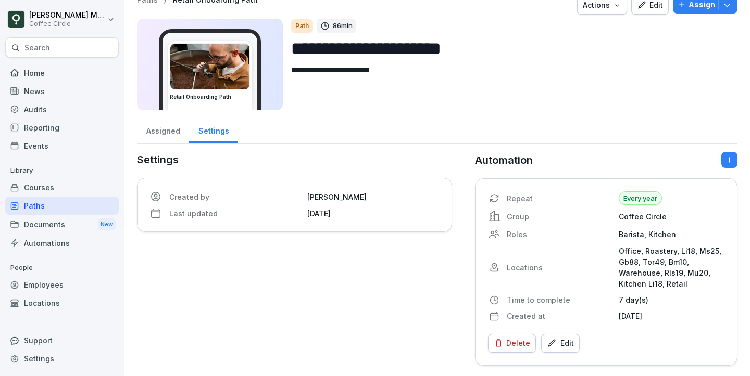
click at [723, 155] on button "button" at bounding box center [729, 160] width 16 height 16
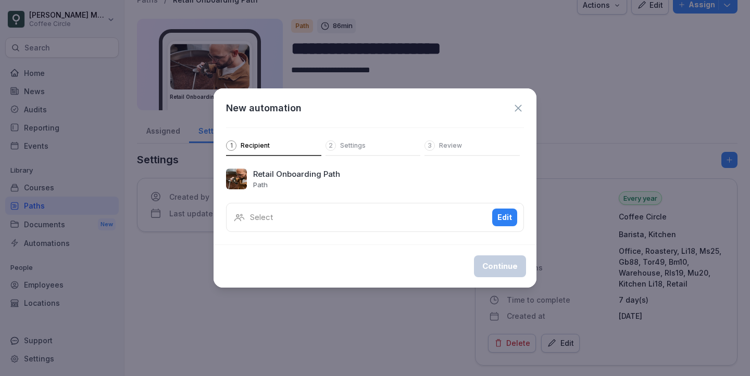
click at [509, 112] on div "New automation" at bounding box center [375, 108] width 298 height 14
click at [517, 104] on icon at bounding box center [517, 108] width 11 height 11
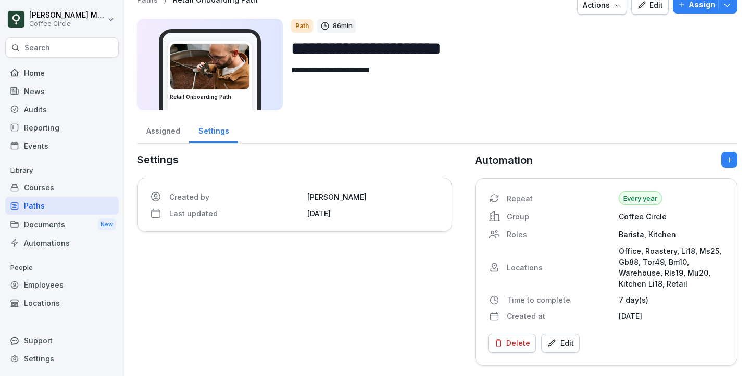
click at [62, 291] on div "Employees" at bounding box center [61, 285] width 113 height 18
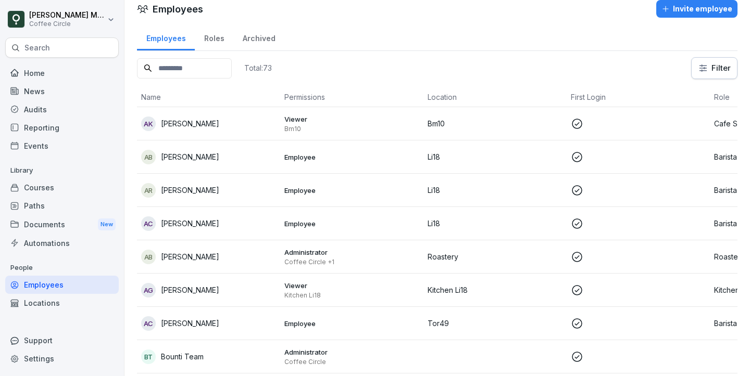
click at [204, 71] on input at bounding box center [184, 68] width 95 height 20
type input "****"
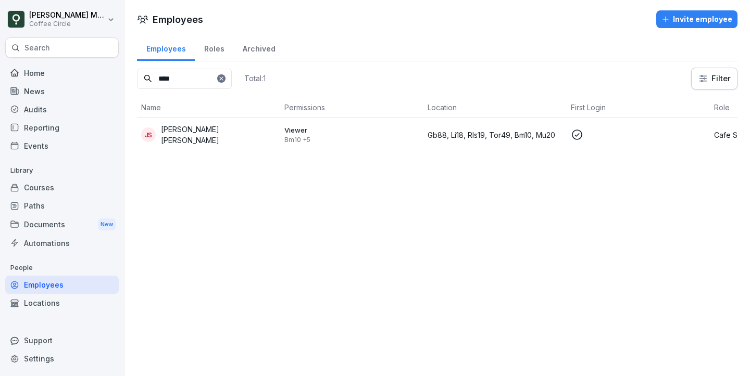
click at [349, 136] on p "Bm10 +5" at bounding box center [351, 140] width 135 height 8
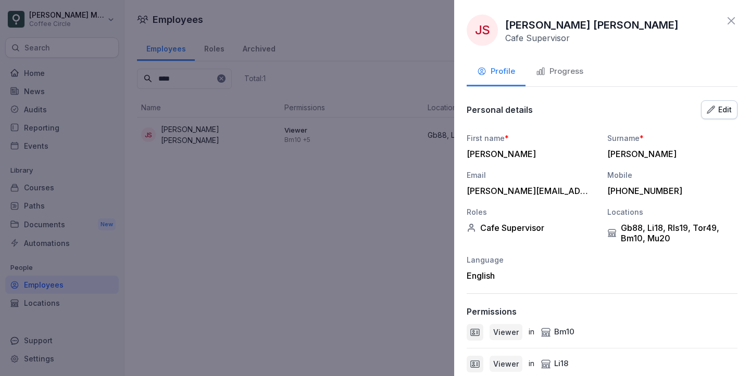
click at [706, 107] on button "Edit" at bounding box center [719, 109] width 36 height 19
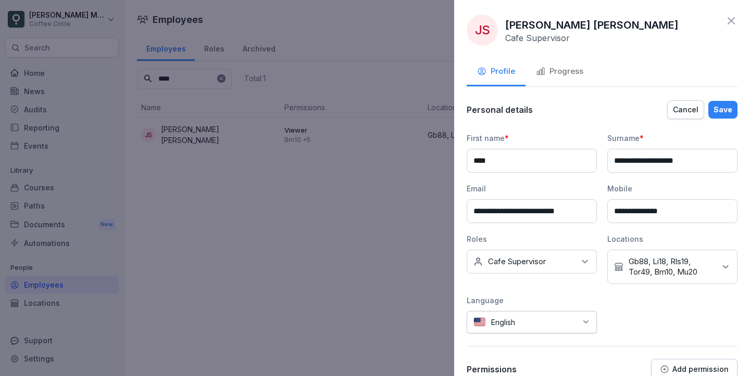
scroll to position [266, 0]
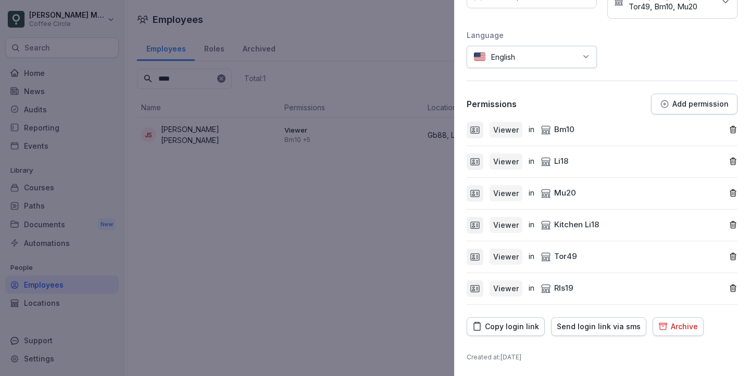
click at [672, 104] on div "Add permission" at bounding box center [694, 103] width 69 height 9
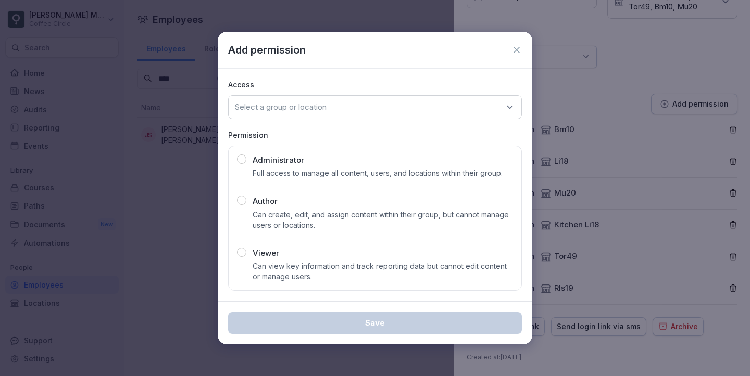
click at [334, 293] on div "Access Select a group or location Permission Administrator Full access to manag…" at bounding box center [375, 185] width 314 height 233
click at [327, 215] on p "Can create, edit, and assign content within their group, but cannot manage user…" at bounding box center [382, 220] width 260 height 21
click at [347, 97] on div "Select a group or location" at bounding box center [375, 107] width 294 height 24
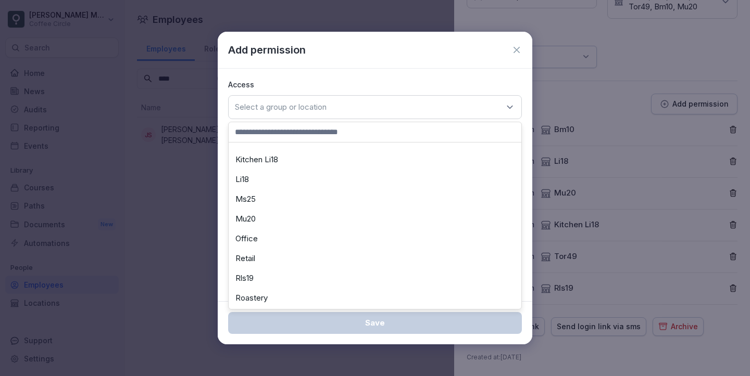
scroll to position [137, 0]
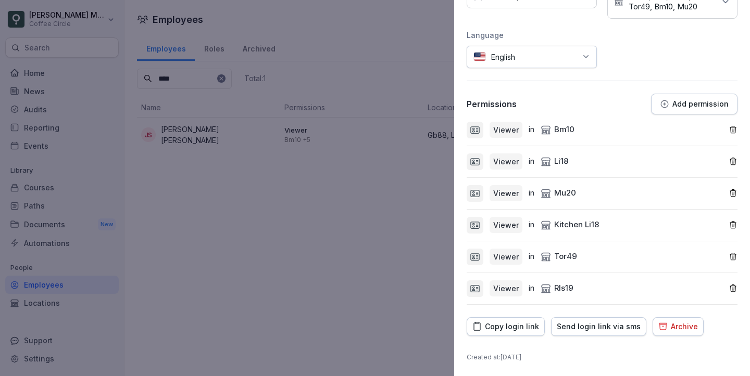
click at [489, 123] on div "Viewer in Bm10" at bounding box center [597, 130] width 262 height 17
click at [472, 134] on icon at bounding box center [475, 130] width 10 height 10
click at [517, 127] on div "Viewer" at bounding box center [505, 130] width 33 height 16
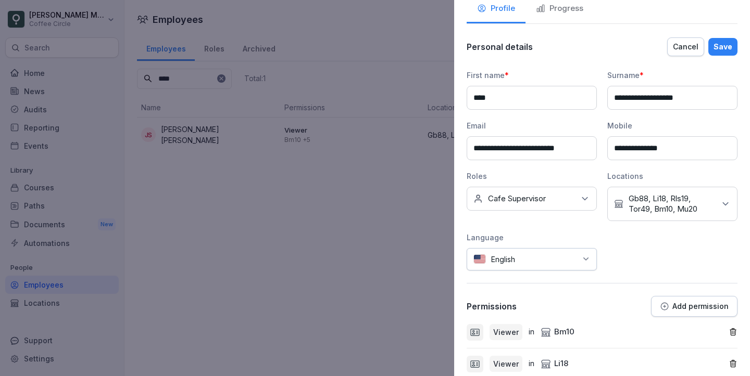
scroll to position [34, 0]
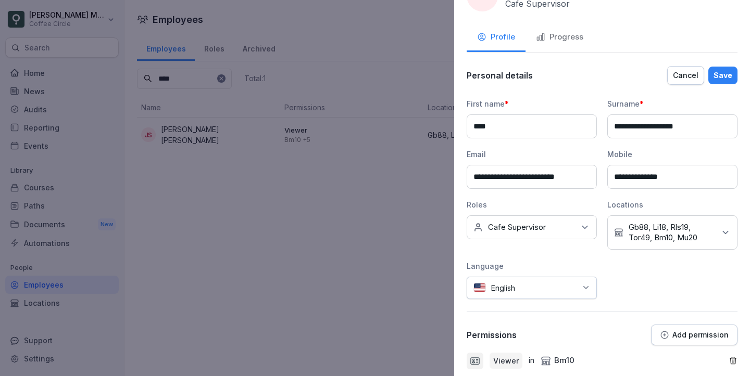
click at [554, 44] on button "Progress" at bounding box center [559, 38] width 68 height 28
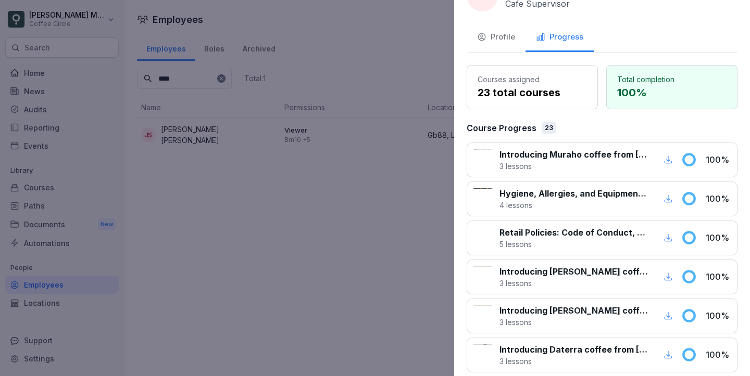
scroll to position [0, 0]
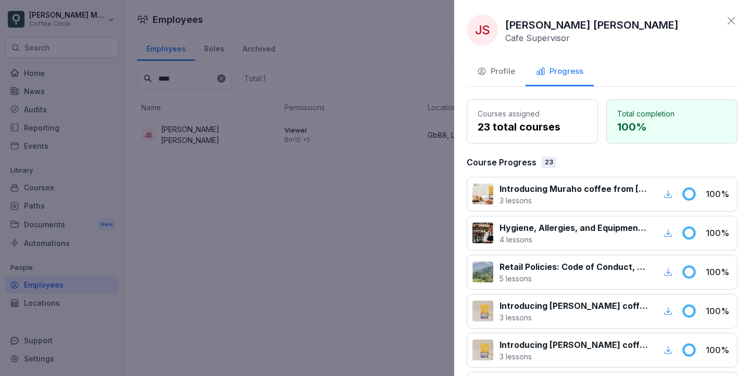
click at [719, 18] on div "JS Juan Cruz Vinet Serantes Cafe Supervisor" at bounding box center [601, 30] width 271 height 31
click at [732, 18] on icon at bounding box center [731, 21] width 12 height 12
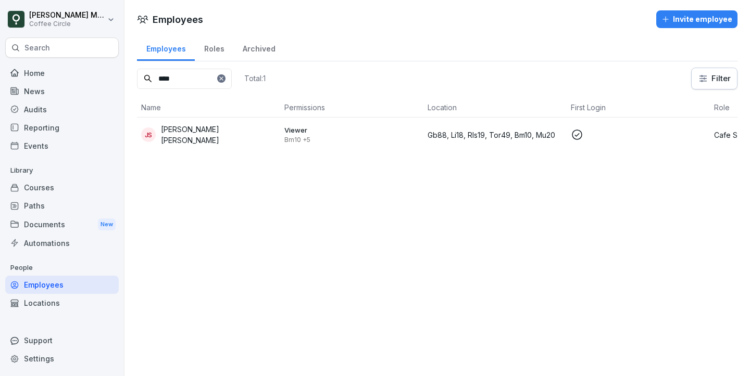
click at [99, 75] on div "Home" at bounding box center [61, 73] width 113 height 18
